Goal: Task Accomplishment & Management: Use online tool/utility

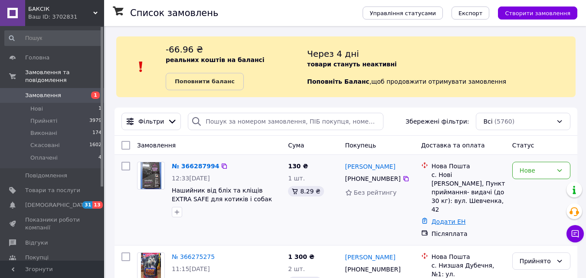
click at [448, 218] on link "Додати ЕН" at bounding box center [448, 221] width 34 height 7
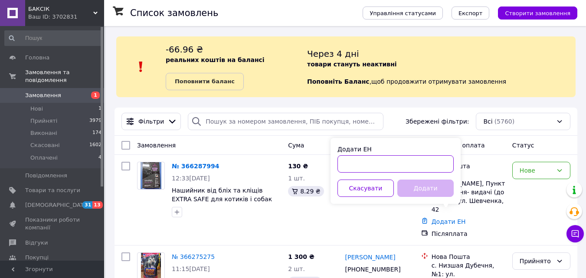
click at [378, 166] on input "Додати ЕН" at bounding box center [395, 163] width 116 height 17
click at [396, 166] on input "Додати ЕН" at bounding box center [395, 163] width 116 height 17
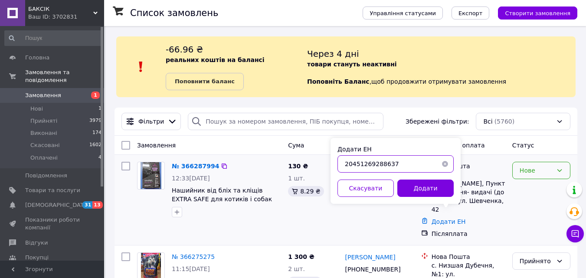
type input "20451269288637"
click at [419, 186] on button "Додати" at bounding box center [425, 187] width 56 height 17
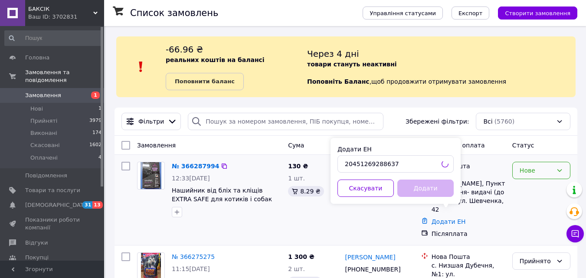
click at [532, 171] on div "Нове" at bounding box center [535, 171] width 33 height 10
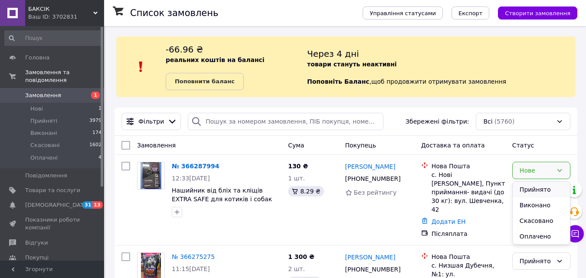
click at [535, 191] on li "Прийнято" at bounding box center [540, 190] width 57 height 16
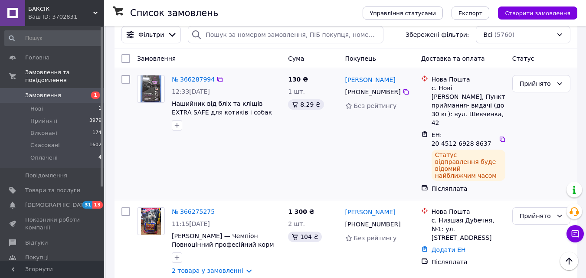
scroll to position [130, 0]
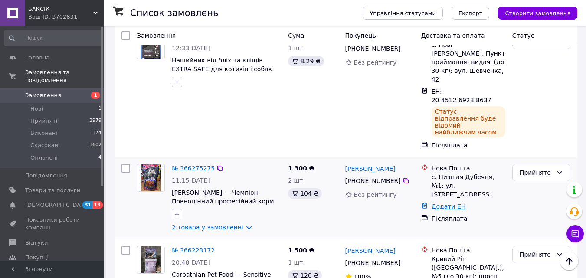
click at [446, 203] on link "Додати ЕН" at bounding box center [448, 206] width 34 height 7
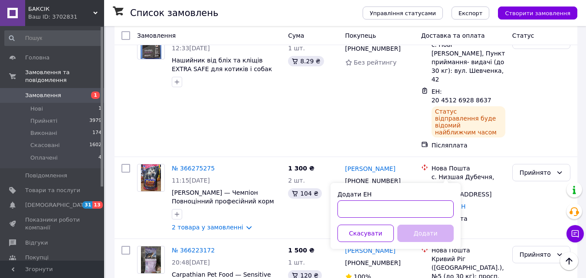
click at [383, 213] on input "Додати ЕН" at bounding box center [395, 208] width 116 height 17
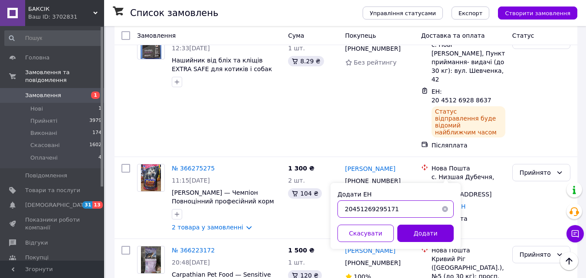
type input "20451269295171"
click at [425, 235] on button "Додати" at bounding box center [425, 233] width 56 height 17
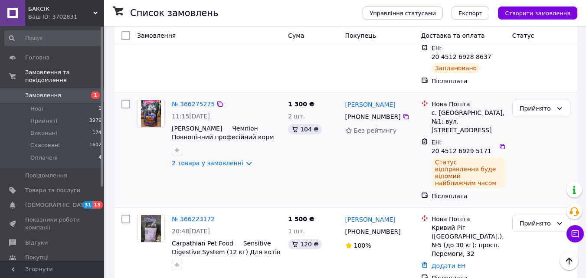
scroll to position [217, 0]
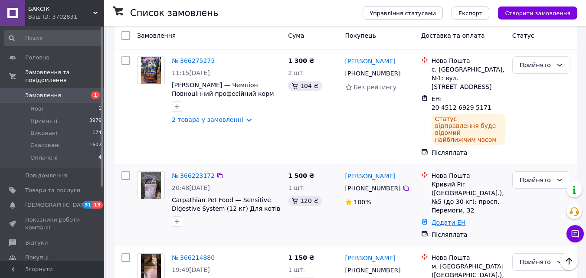
click at [448, 219] on link "Додати ЕН" at bounding box center [448, 222] width 34 height 7
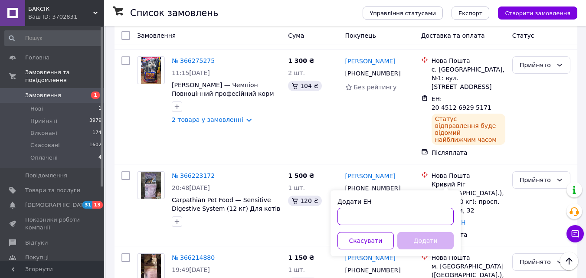
click at [364, 217] on input "Додати ЕН" at bounding box center [395, 216] width 116 height 17
type input "20451269297140"
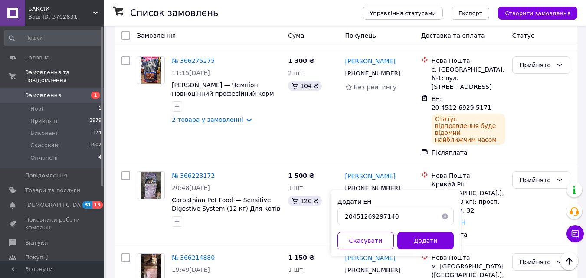
click at [407, 238] on button "Додати" at bounding box center [425, 240] width 56 height 17
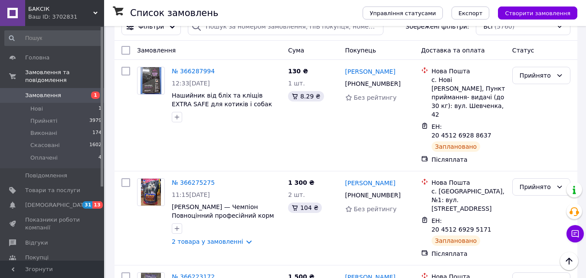
scroll to position [0, 0]
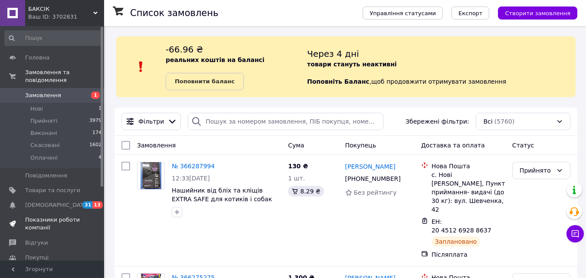
click at [55, 216] on span "Показники роботи компанії" at bounding box center [52, 224] width 55 height 16
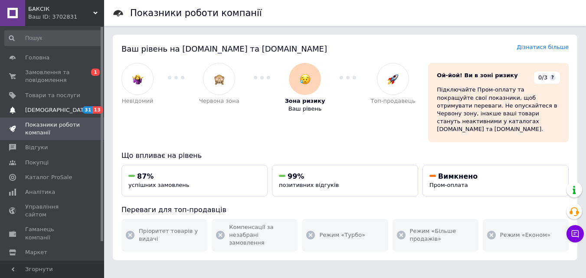
click at [47, 111] on span "[DEMOGRAPHIC_DATA]" at bounding box center [57, 110] width 64 height 8
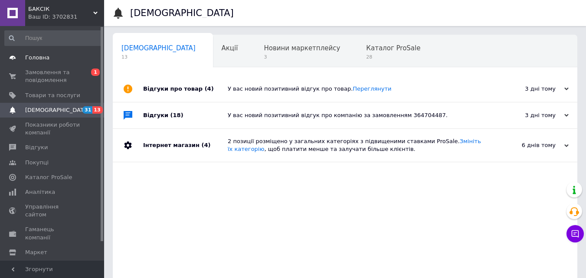
click at [41, 62] on link "Головна" at bounding box center [53, 57] width 107 height 15
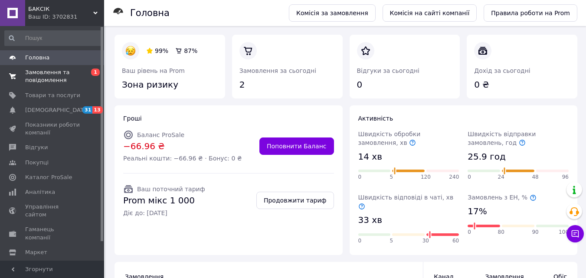
click at [51, 77] on span "Замовлення та повідомлення" at bounding box center [52, 76] width 55 height 16
